Goal: Task Accomplishment & Management: Manage account settings

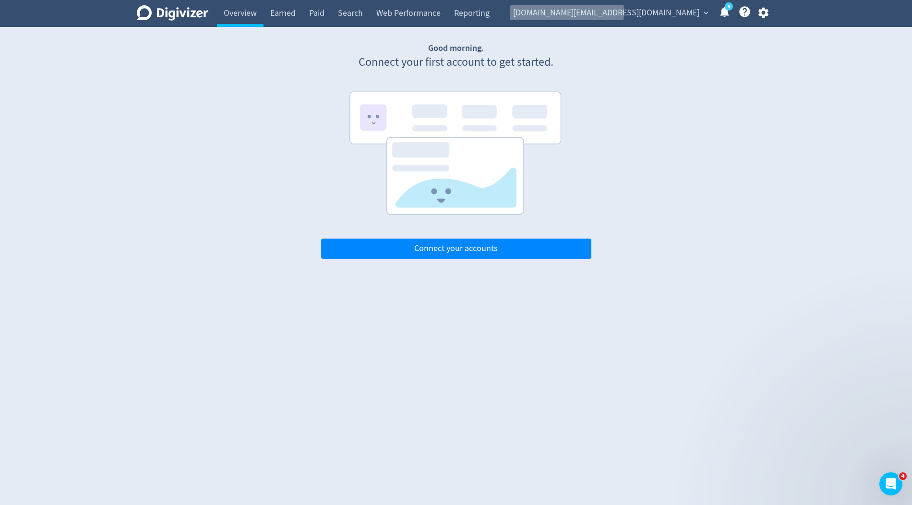
click at [681, 12] on span "[DOMAIN_NAME][EMAIL_ADDRESS][DOMAIN_NAME]" at bounding box center [606, 12] width 186 height 15
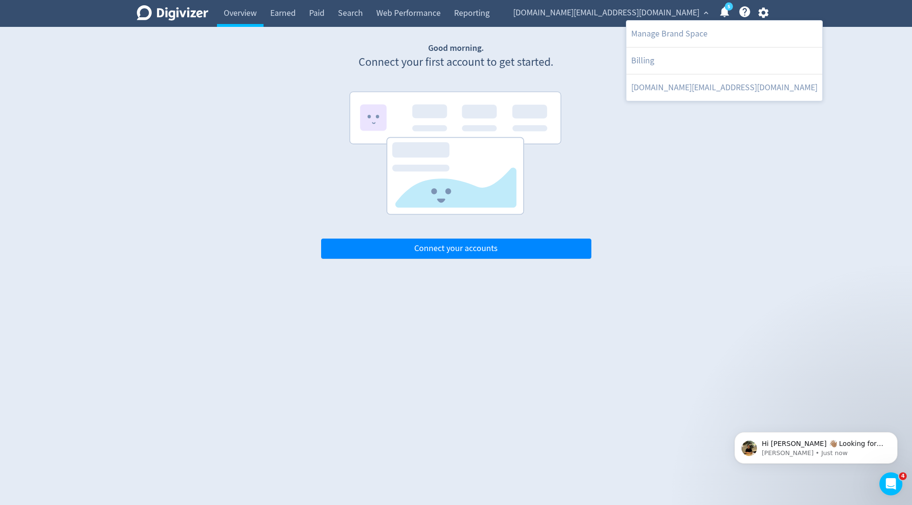
click at [610, 96] on div at bounding box center [456, 252] width 912 height 505
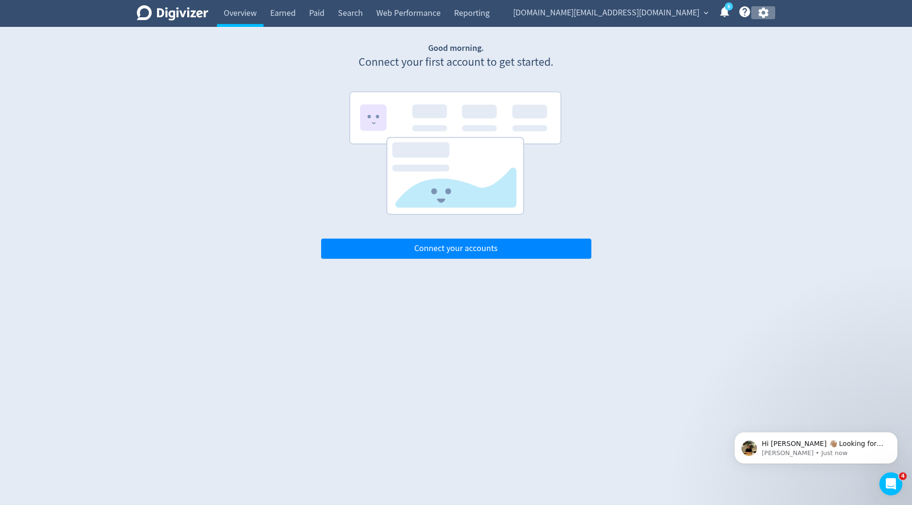
click at [765, 12] on icon "button" at bounding box center [763, 12] width 13 height 13
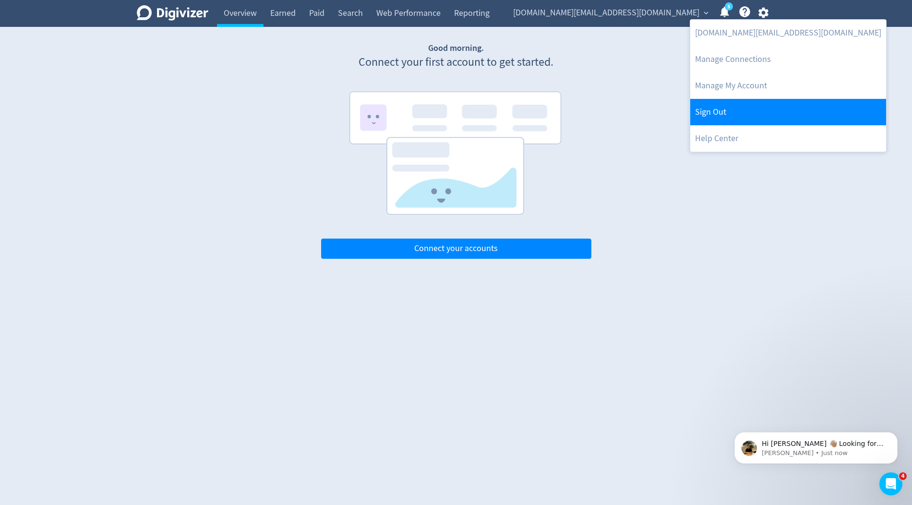
click at [747, 116] on link "Sign Out" at bounding box center [788, 112] width 196 height 26
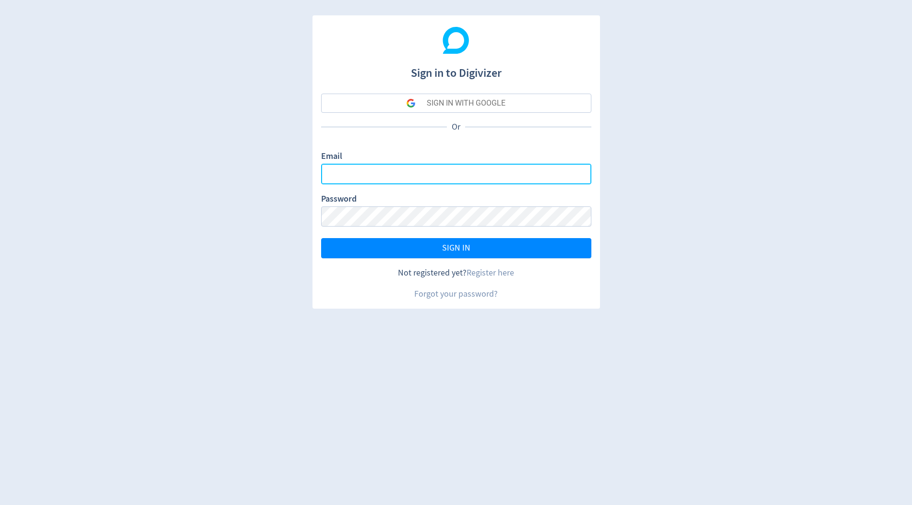
click at [386, 171] on input "Email" at bounding box center [456, 174] width 270 height 21
type input "[PERSON_NAME][EMAIL_ADDRESS][PERSON_NAME][DOMAIN_NAME]"
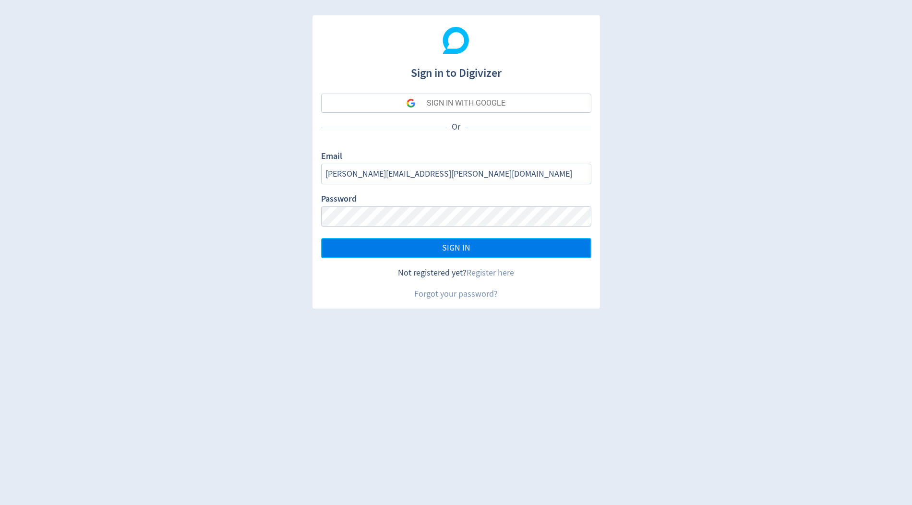
click at [454, 244] on span "SIGN IN" at bounding box center [456, 248] width 28 height 9
